Goal: Find specific page/section: Find specific page/section

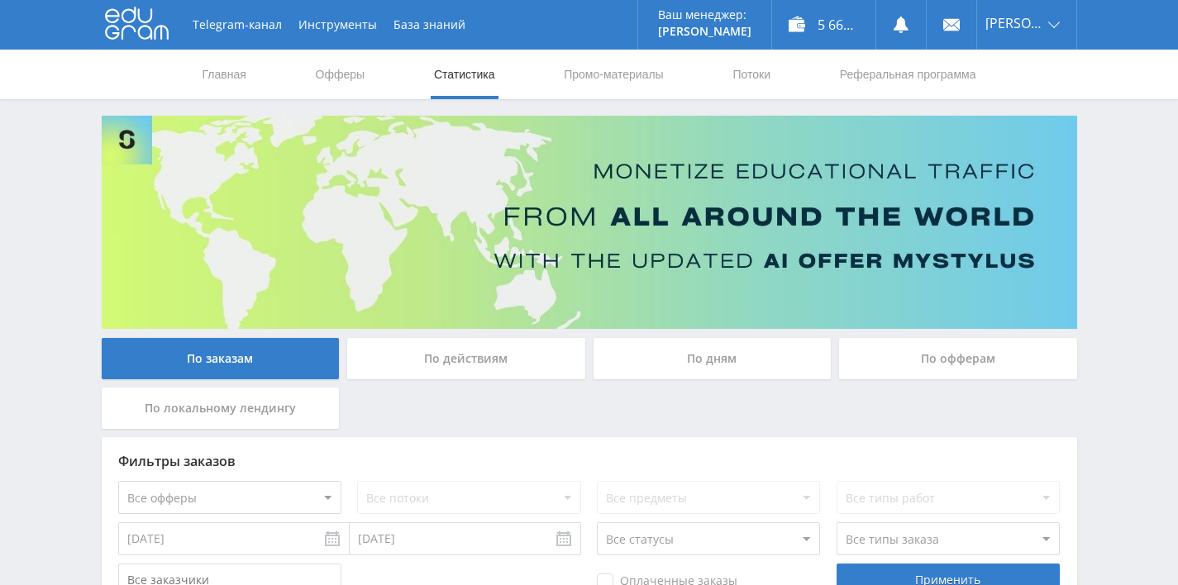
click at [690, 362] on div "По дням" at bounding box center [712, 358] width 238 height 41
click at [0, 0] on input "По дням" at bounding box center [0, 0] width 0 height 0
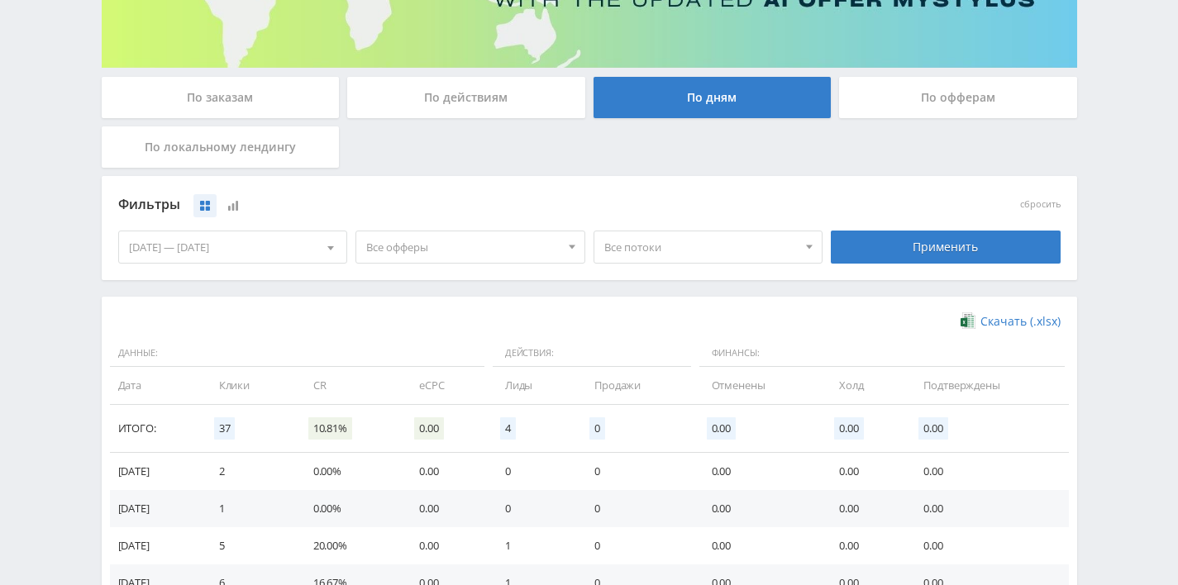
scroll to position [497, 0]
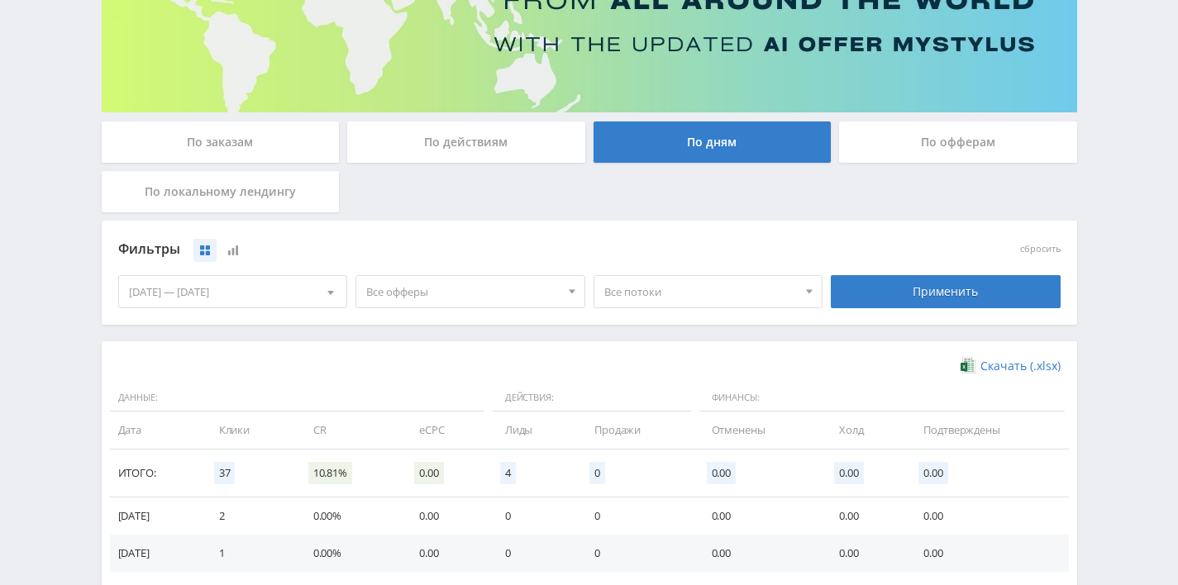
click at [243, 145] on div "По заказам" at bounding box center [221, 142] width 238 height 41
click at [0, 0] on input "По заказам" at bounding box center [0, 0] width 0 height 0
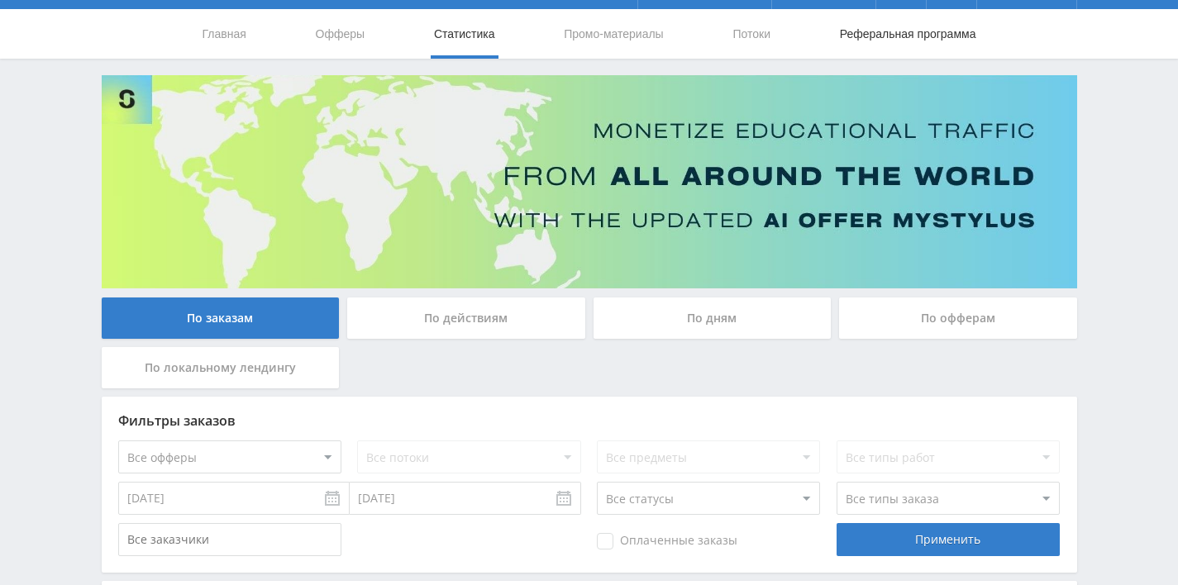
scroll to position [0, 0]
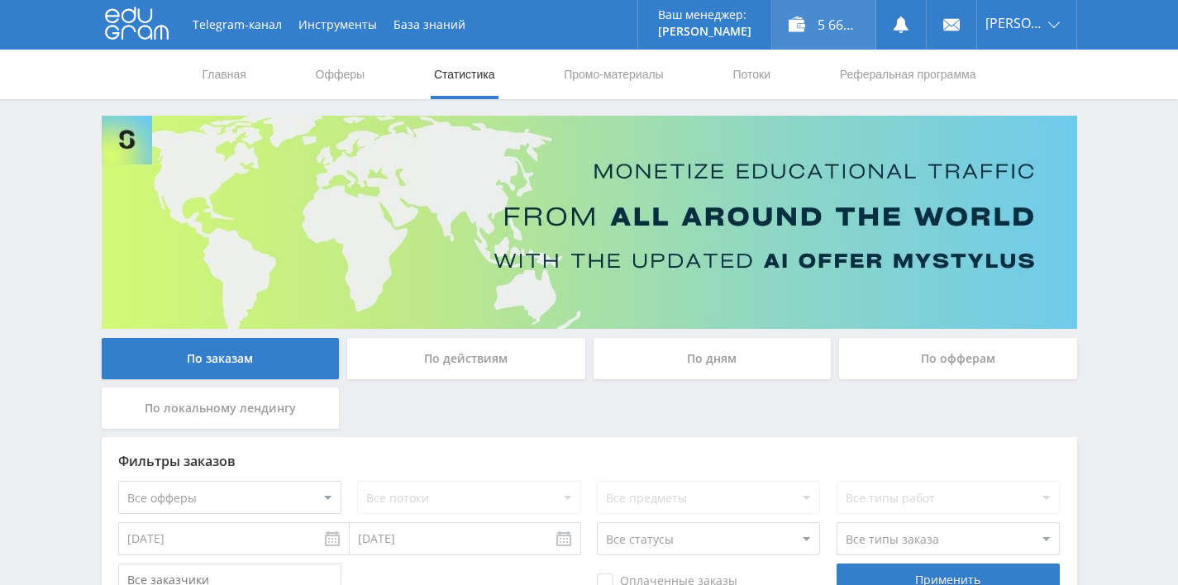
click at [816, 25] on div "5 668,00 ₽" at bounding box center [823, 25] width 103 height 50
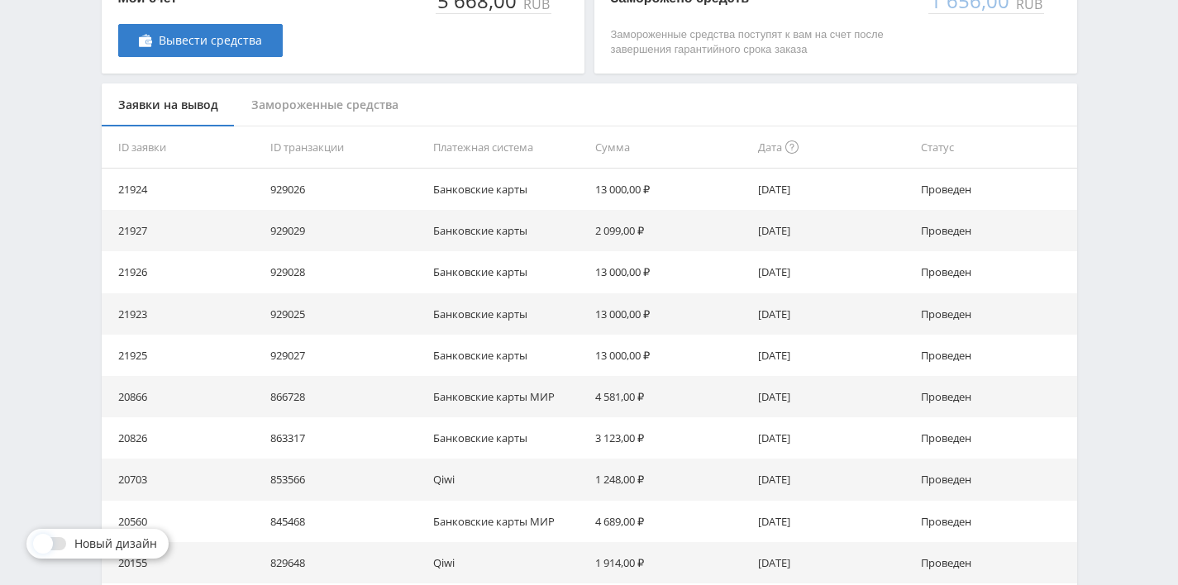
click at [307, 99] on div "Замороженные средства" at bounding box center [325, 105] width 180 height 44
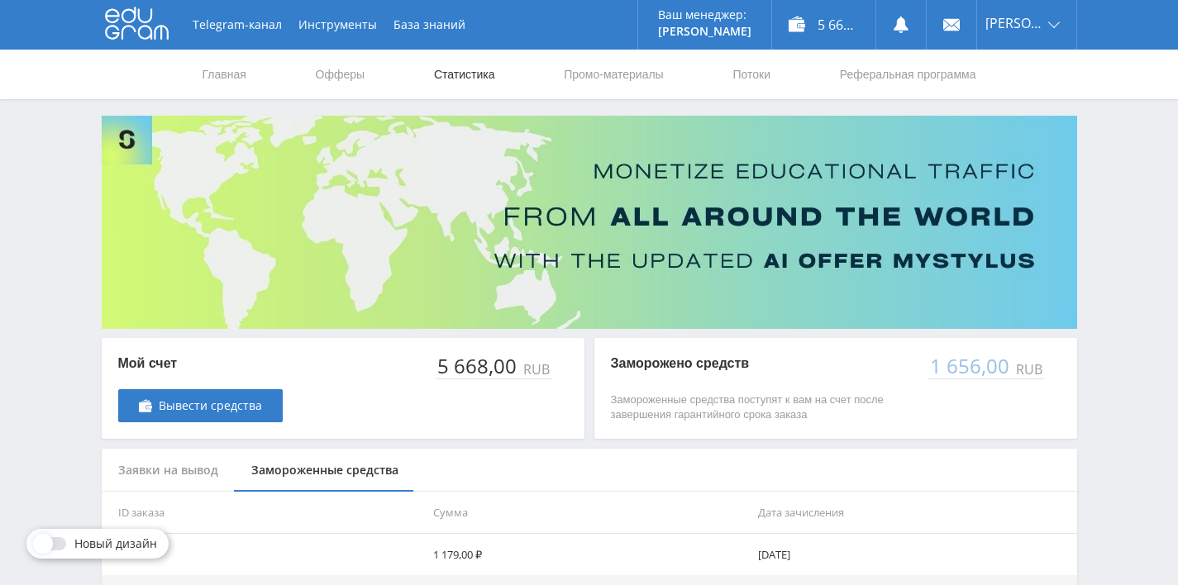
click at [455, 73] on link "Статистика" at bounding box center [464, 75] width 64 height 50
